Goal: Task Accomplishment & Management: Complete application form

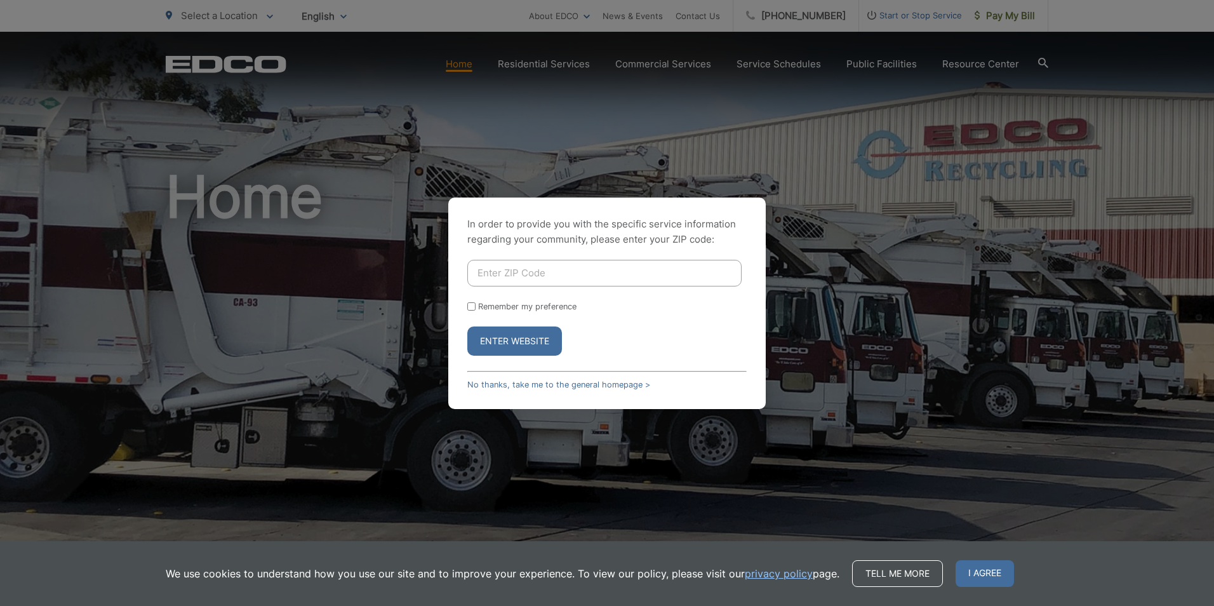
click at [484, 274] on input "Enter ZIP Code" at bounding box center [604, 273] width 274 height 27
type input "92024"
click at [502, 339] on button "Enter Website" at bounding box center [514, 340] width 95 height 29
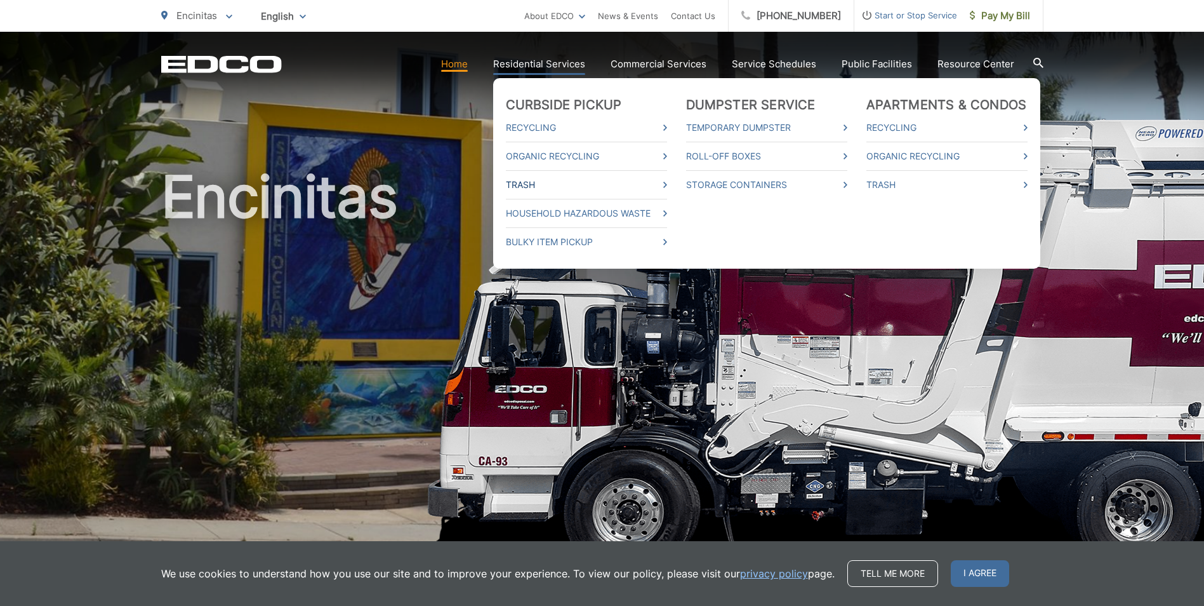
click at [531, 184] on link "Trash" at bounding box center [586, 184] width 161 height 15
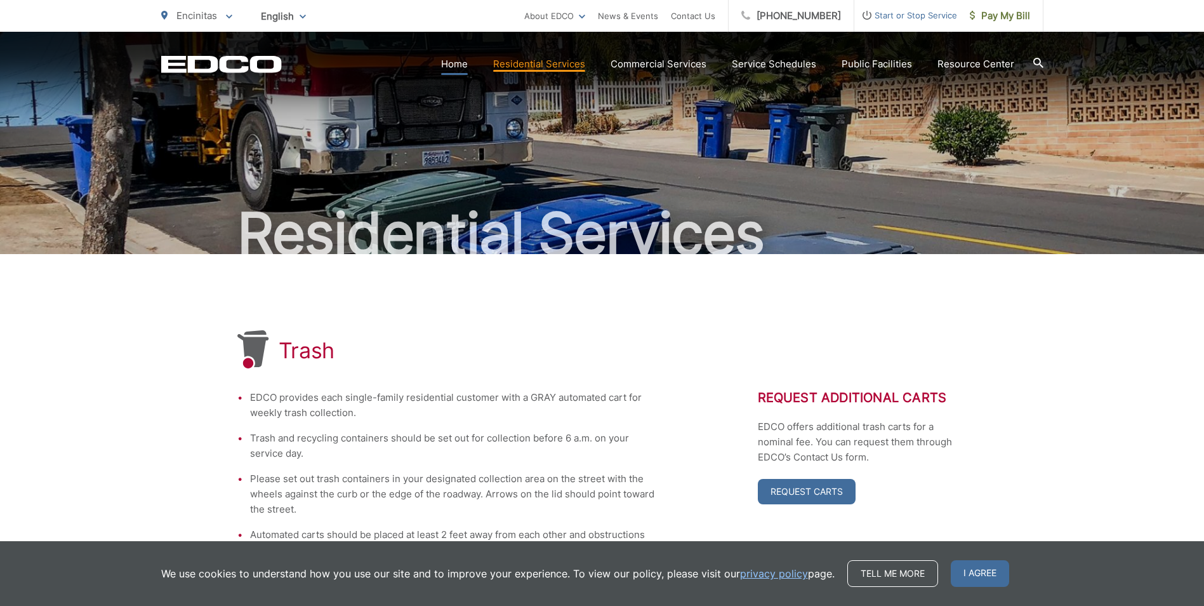
click at [460, 63] on link "Home" at bounding box center [454, 63] width 27 height 15
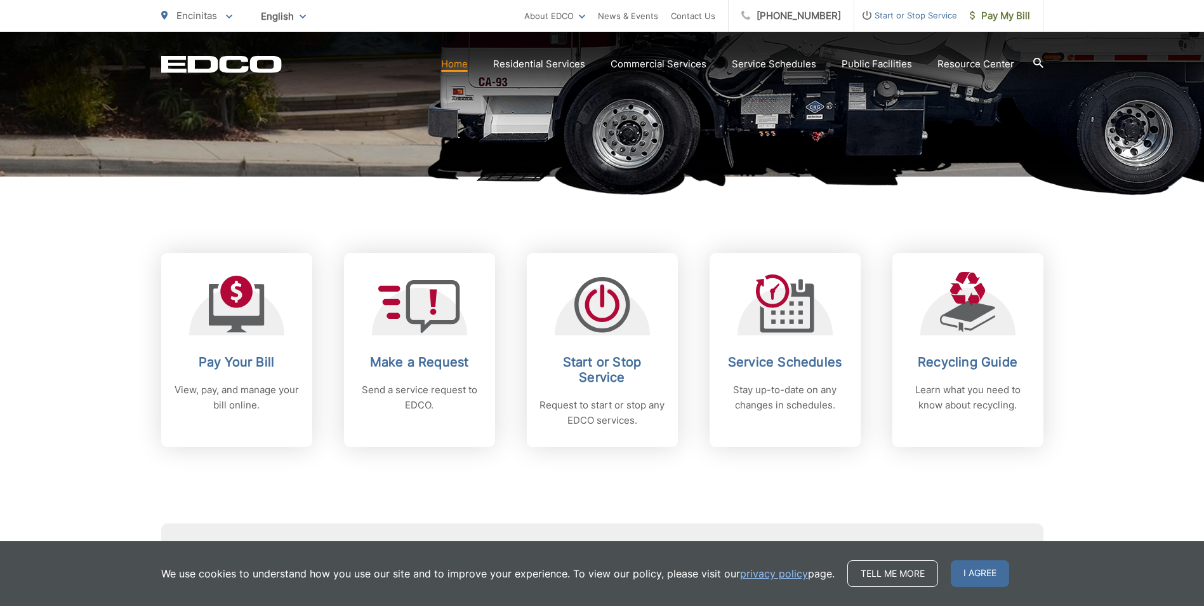
scroll to position [381, 0]
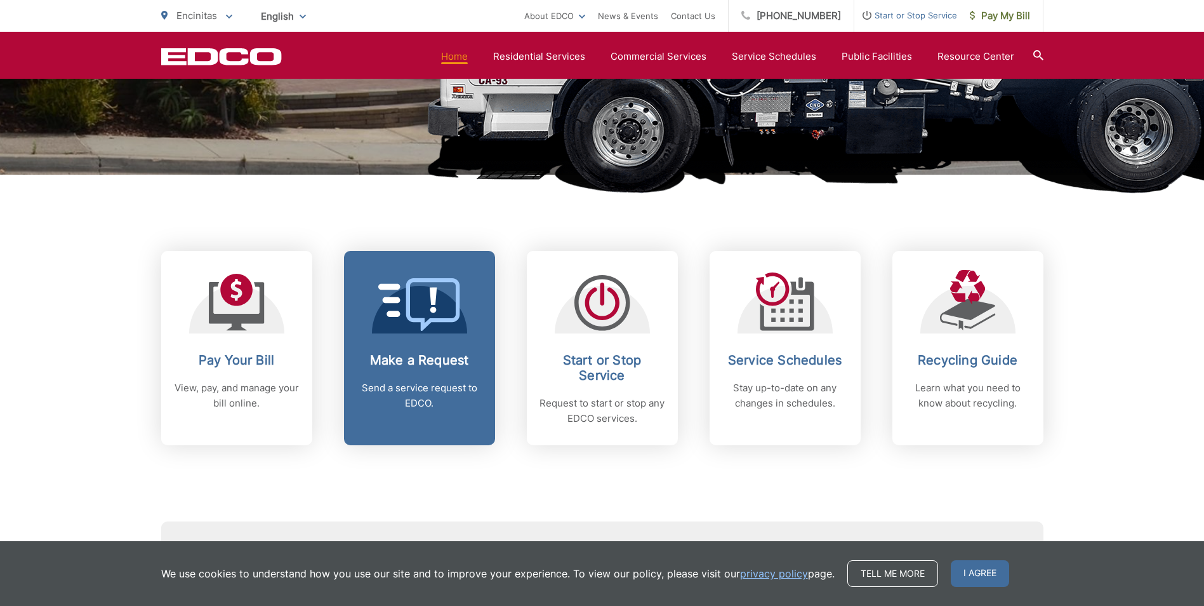
click at [437, 381] on p "Send a service request to EDCO." at bounding box center [420, 395] width 126 height 30
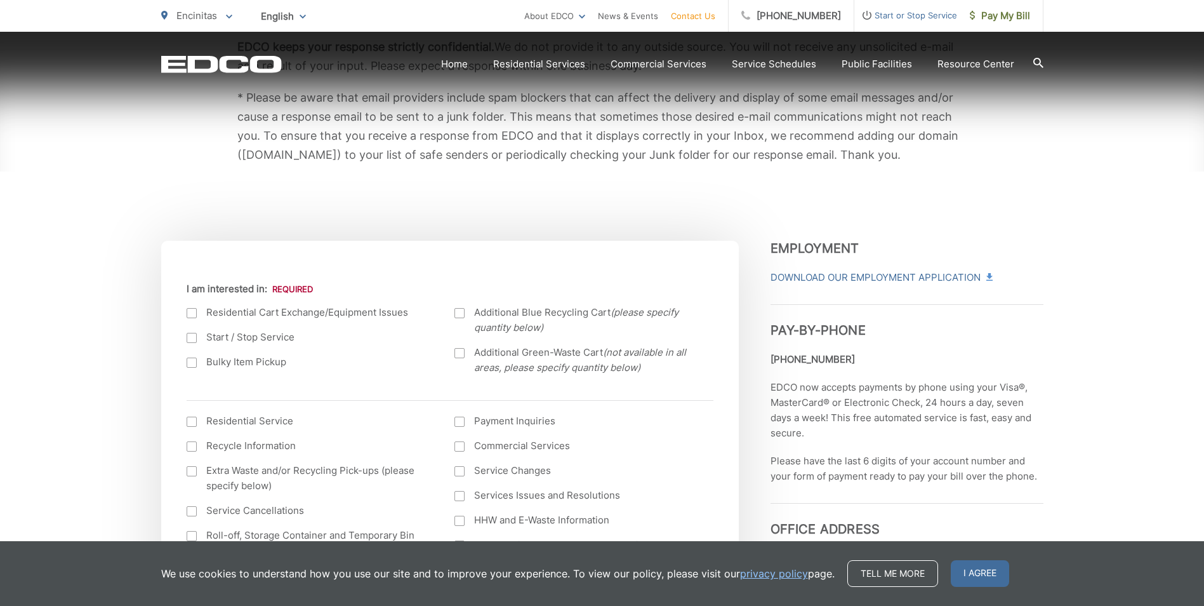
scroll to position [381, 0]
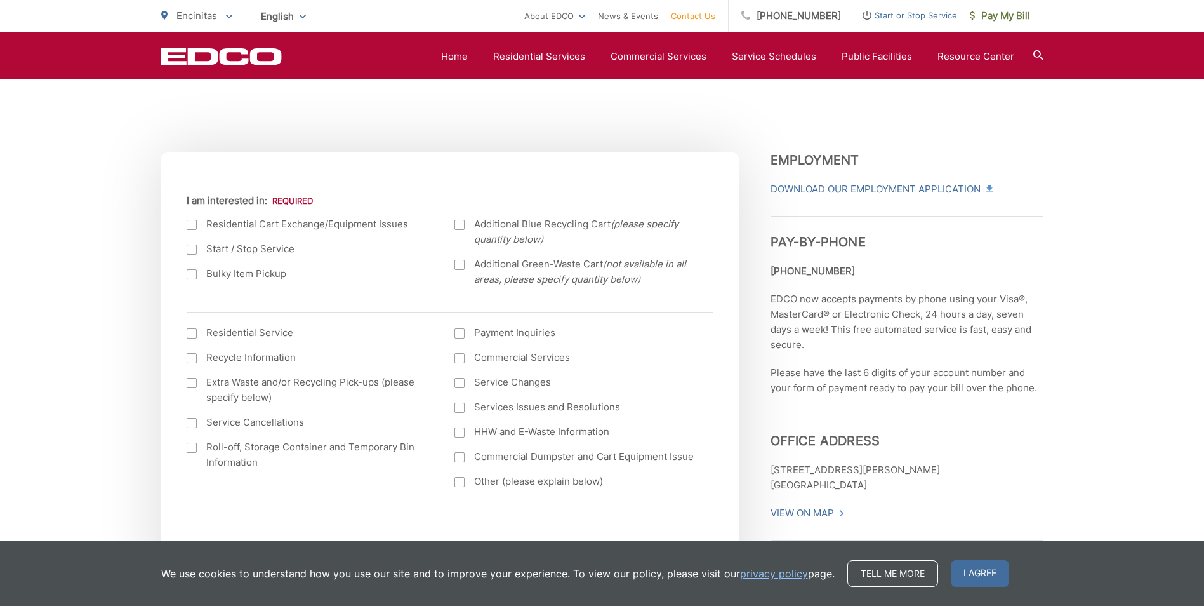
click at [194, 223] on div at bounding box center [192, 225] width 10 height 10
click at [0, 0] on input "I am interested in:" at bounding box center [0, 0] width 0 height 0
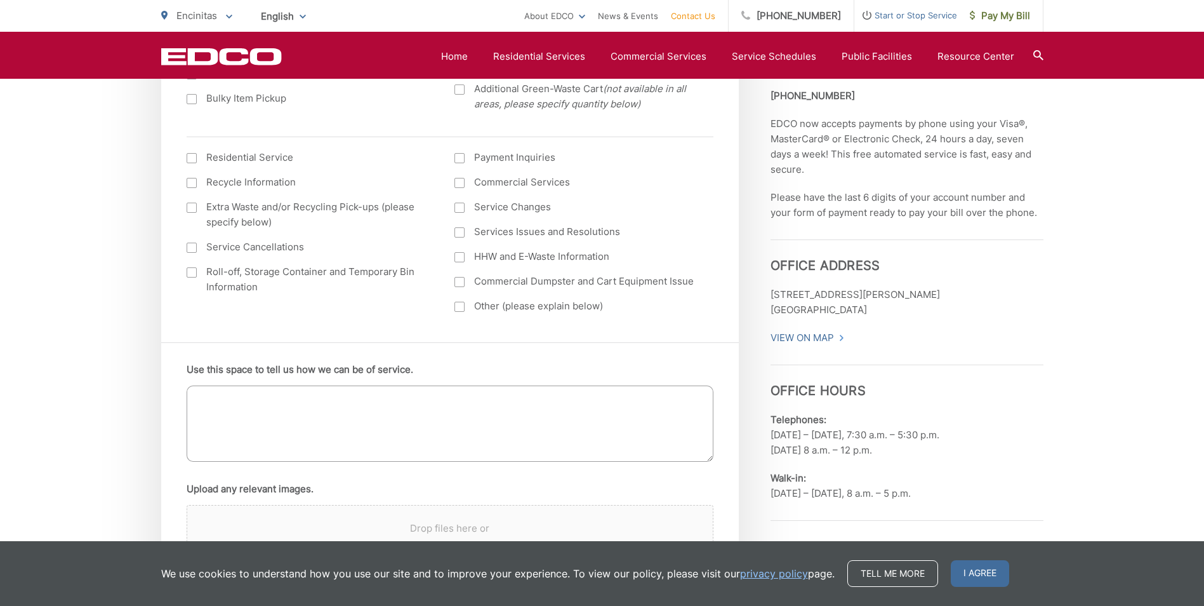
scroll to position [571, 0]
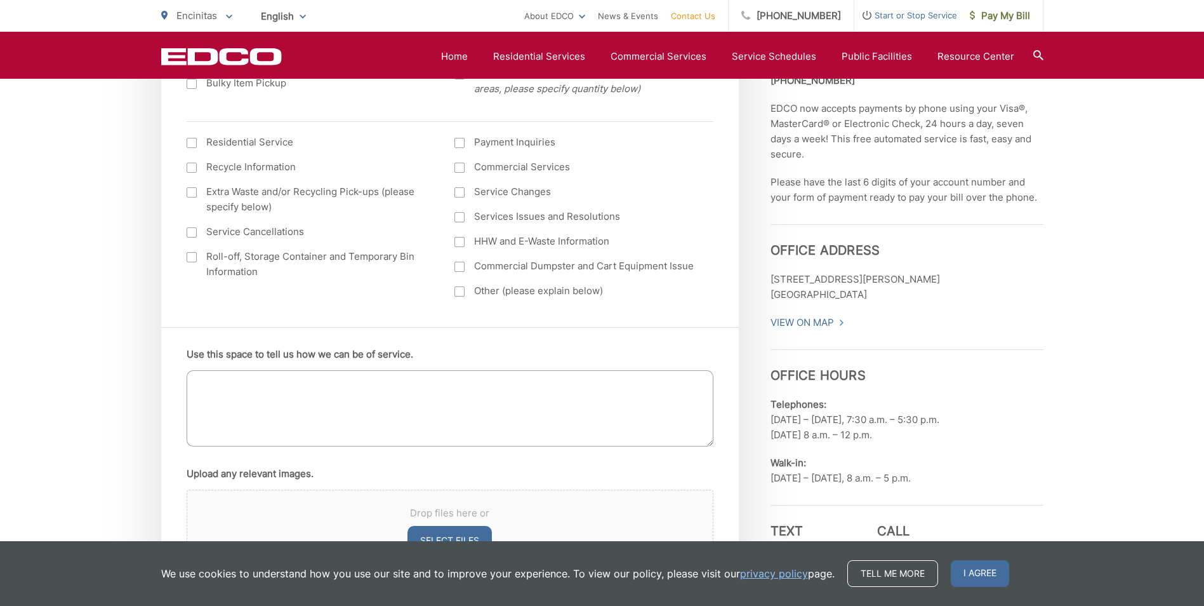
click at [209, 378] on textarea "Use this space to tell us how we can be of service." at bounding box center [450, 408] width 527 height 76
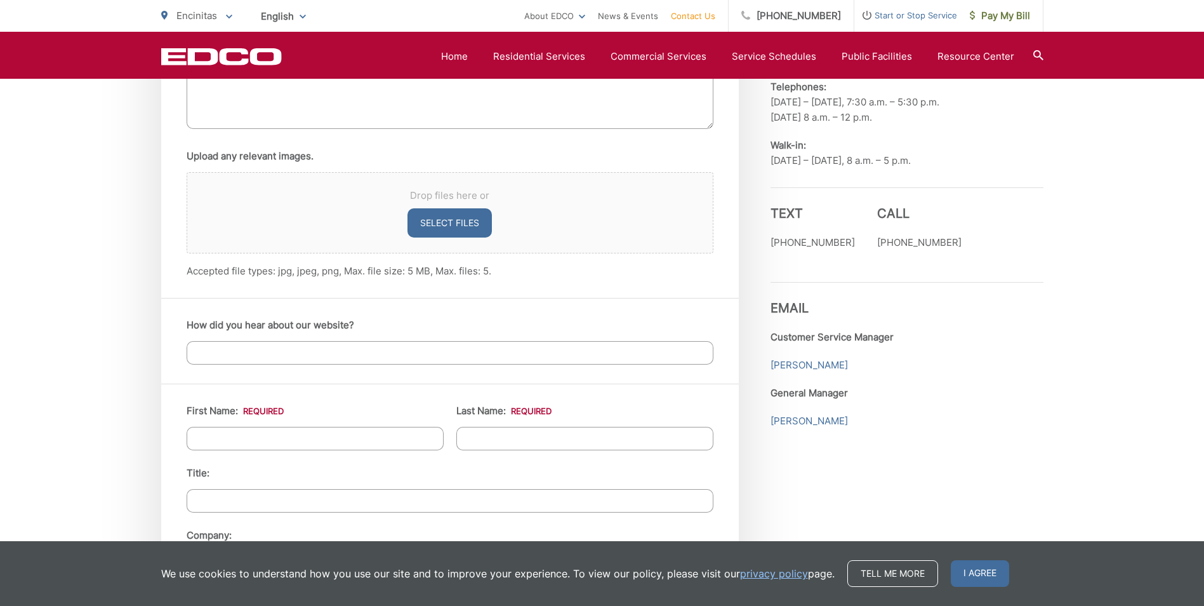
type textarea "We are in need of new trash and recycle bins"
click at [228, 432] on input "First Name: *" at bounding box center [315, 438] width 257 height 23
type input "[PERSON_NAME] & [PERSON_NAME]"
type input "Drum"
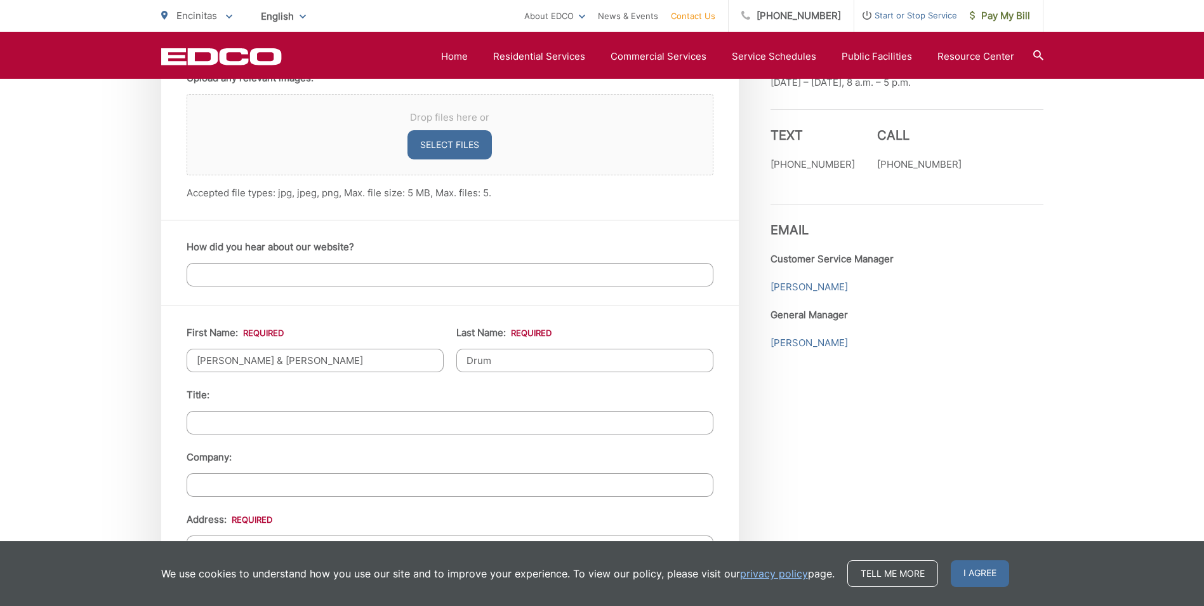
scroll to position [1079, 0]
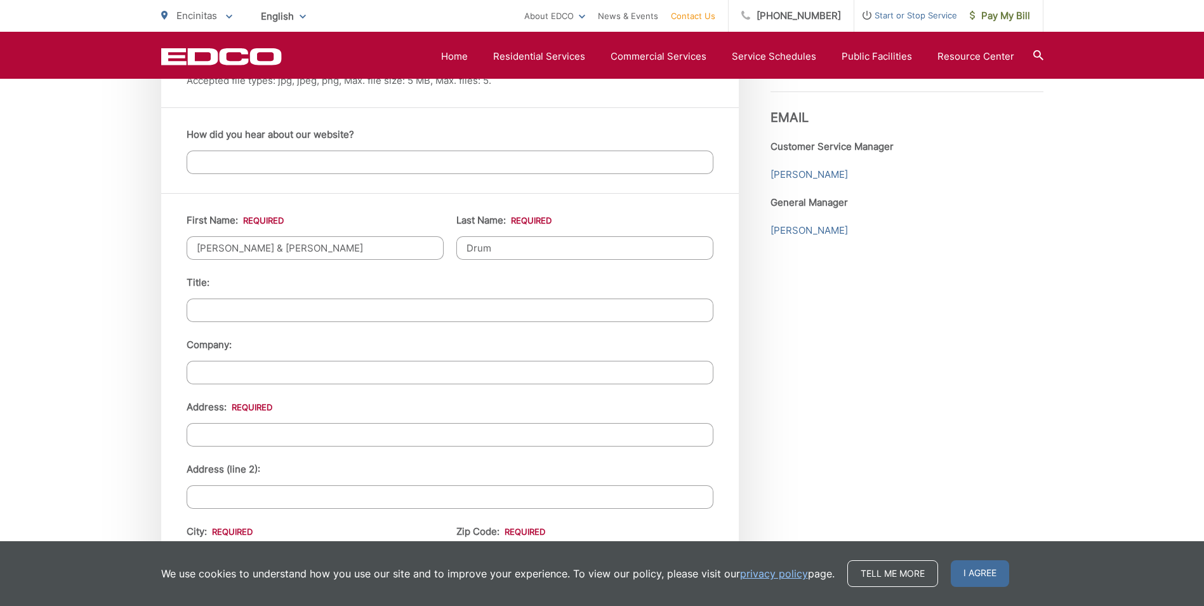
click at [235, 435] on input "Address: *" at bounding box center [450, 434] width 527 height 23
type input "[STREET_ADDRESS]"
type input "Vice President"
type input "Encinitas"
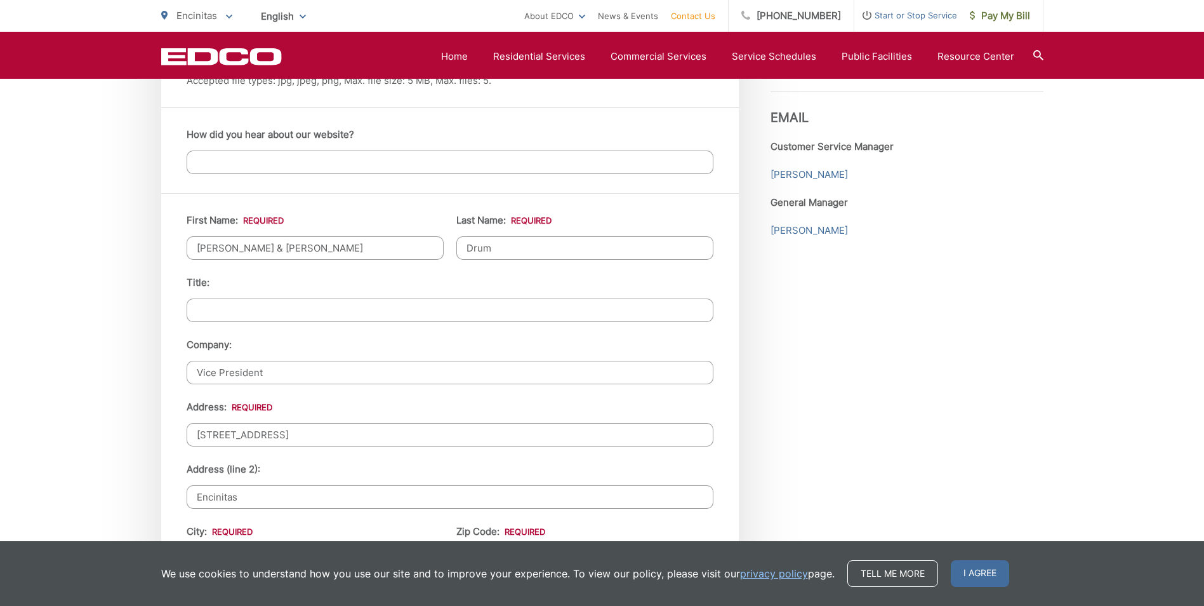
type input "92024"
type input "6197197878"
type input "[EMAIL_ADDRESS][DOMAIN_NAME]"
type input "[PHONE_NUMBER]"
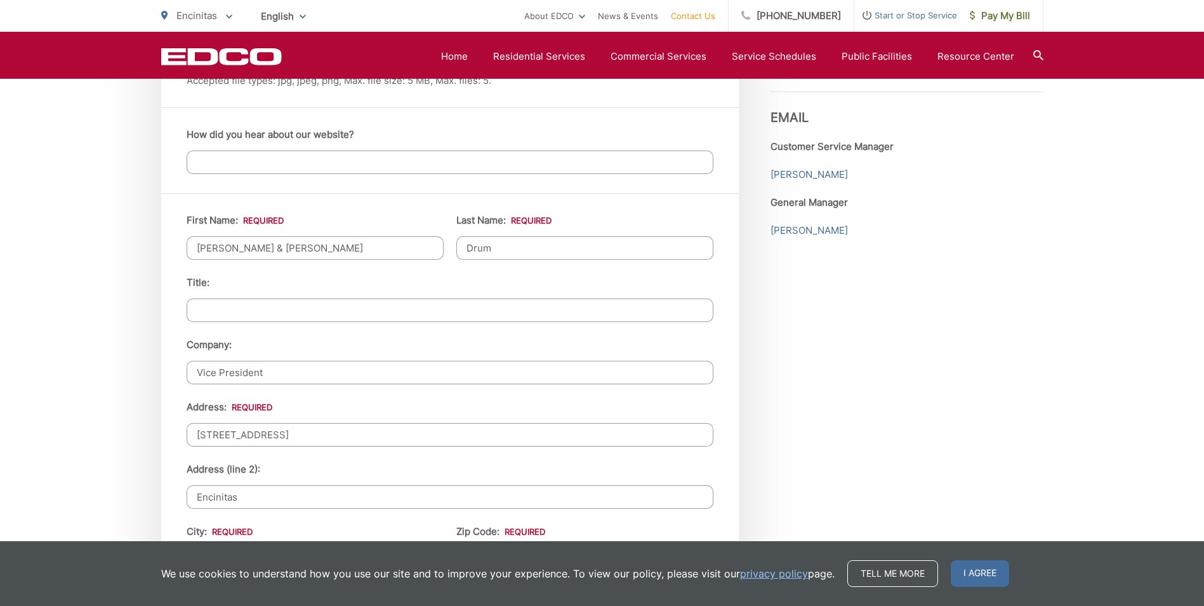
scroll to position [1333, 0]
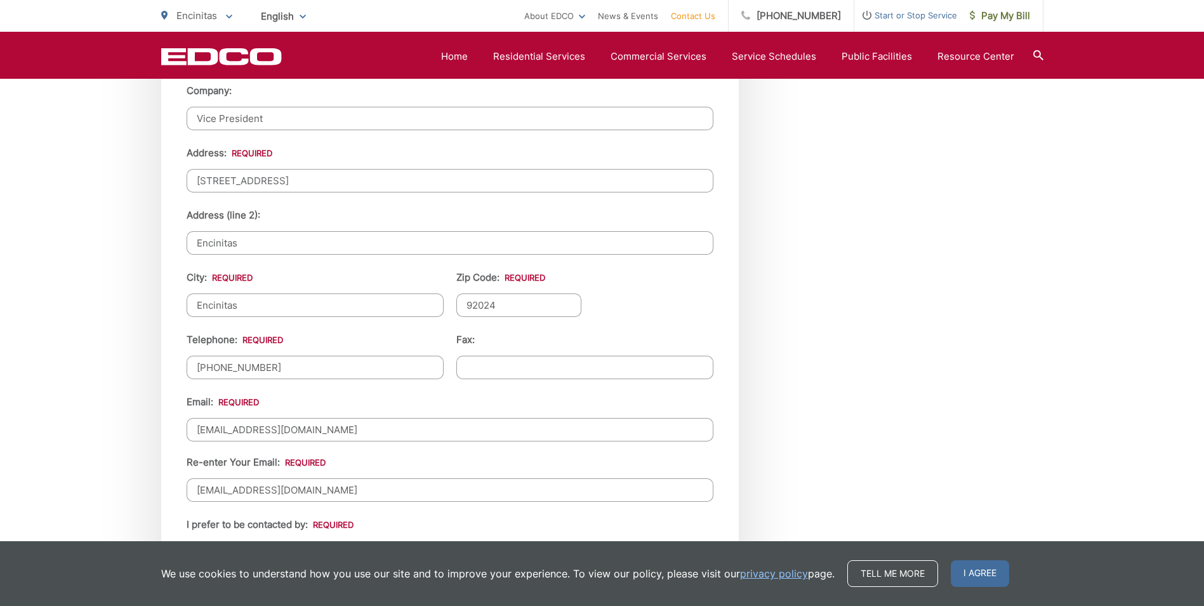
drag, startPoint x: 330, startPoint y: 430, endPoint x: 184, endPoint y: 427, distance: 146.0
click at [184, 427] on div "First Name: * [PERSON_NAME] & [PERSON_NAME] Last Name: * Drum Title: Company: V…" at bounding box center [450, 258] width 578 height 638
type input "[EMAIL_ADDRESS][DOMAIN_NAME]"
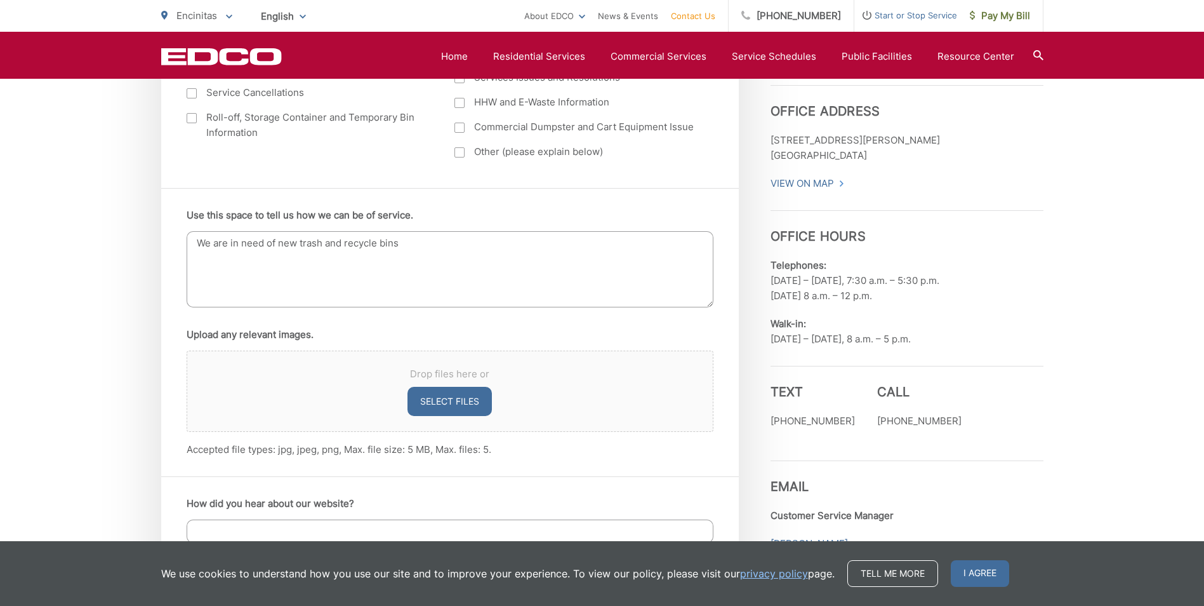
scroll to position [698, 0]
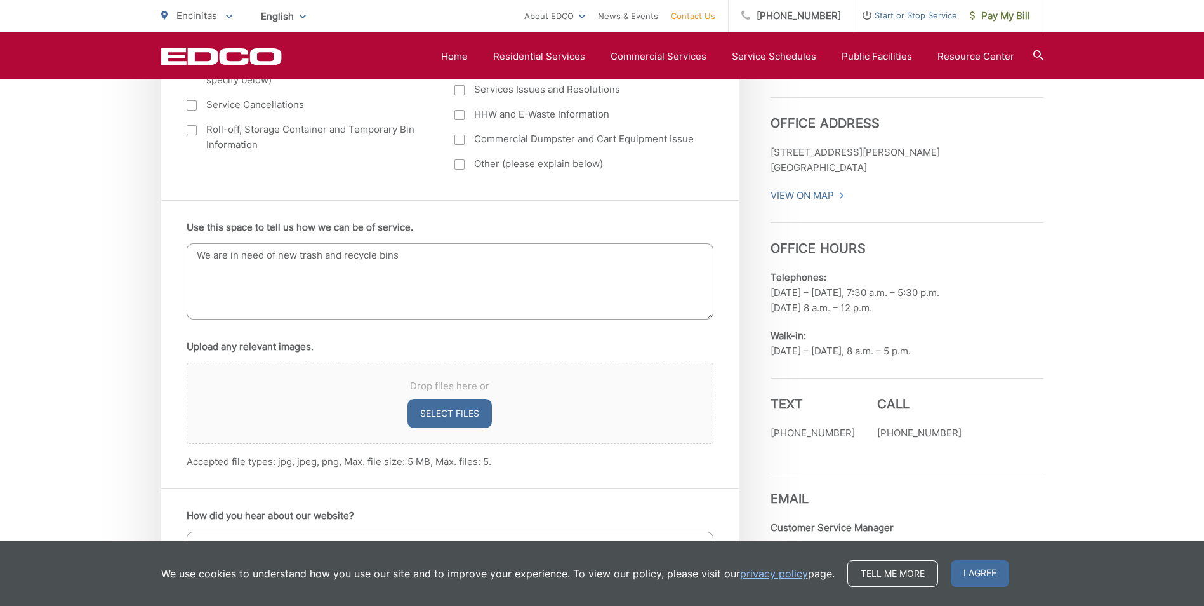
click at [296, 258] on textarea "We are in need of new trash and recycle bins" at bounding box center [450, 281] width 527 height 76
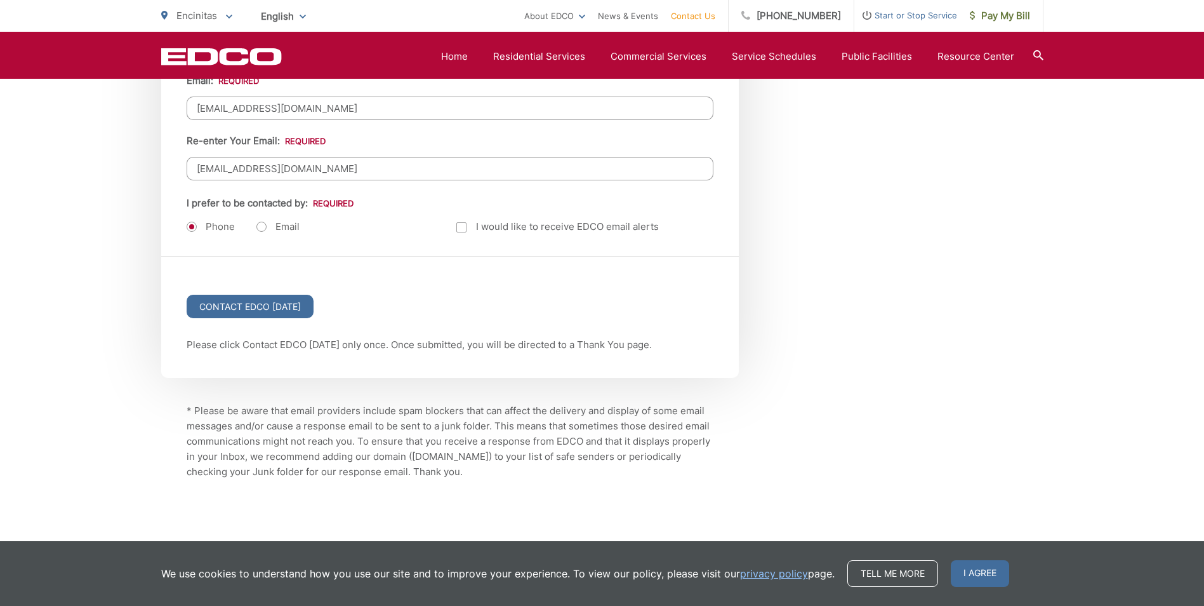
scroll to position [1617, 0]
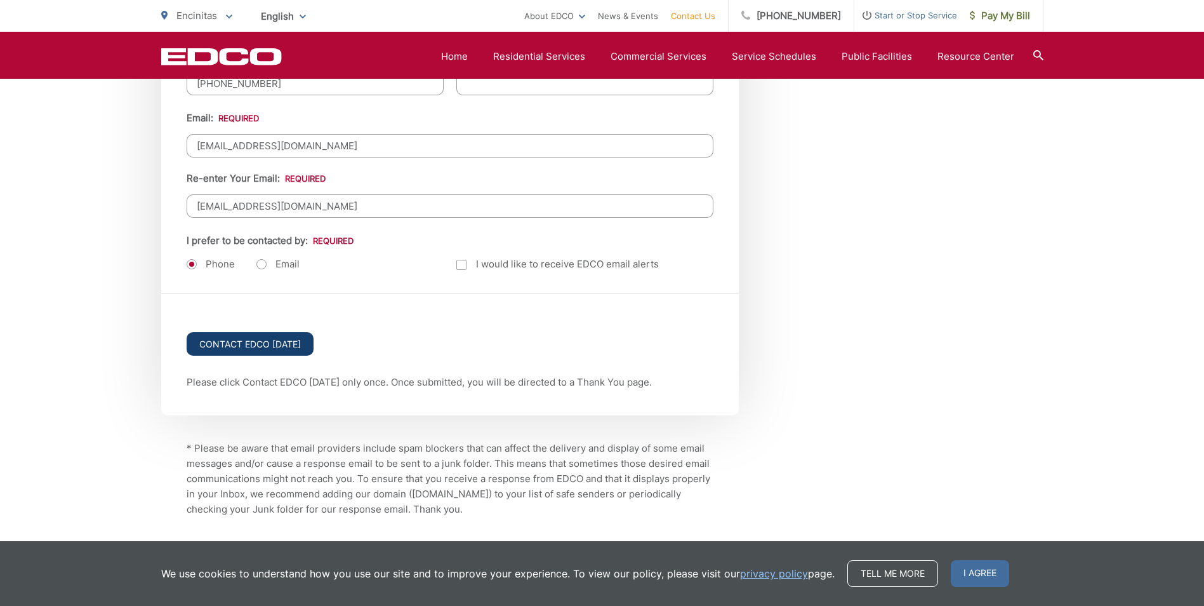
type textarea "We are in need of replacement trash and recycle bins"
click at [274, 341] on input "Contact EDCO [DATE]" at bounding box center [250, 343] width 127 height 23
